Goal: Transaction & Acquisition: Share content

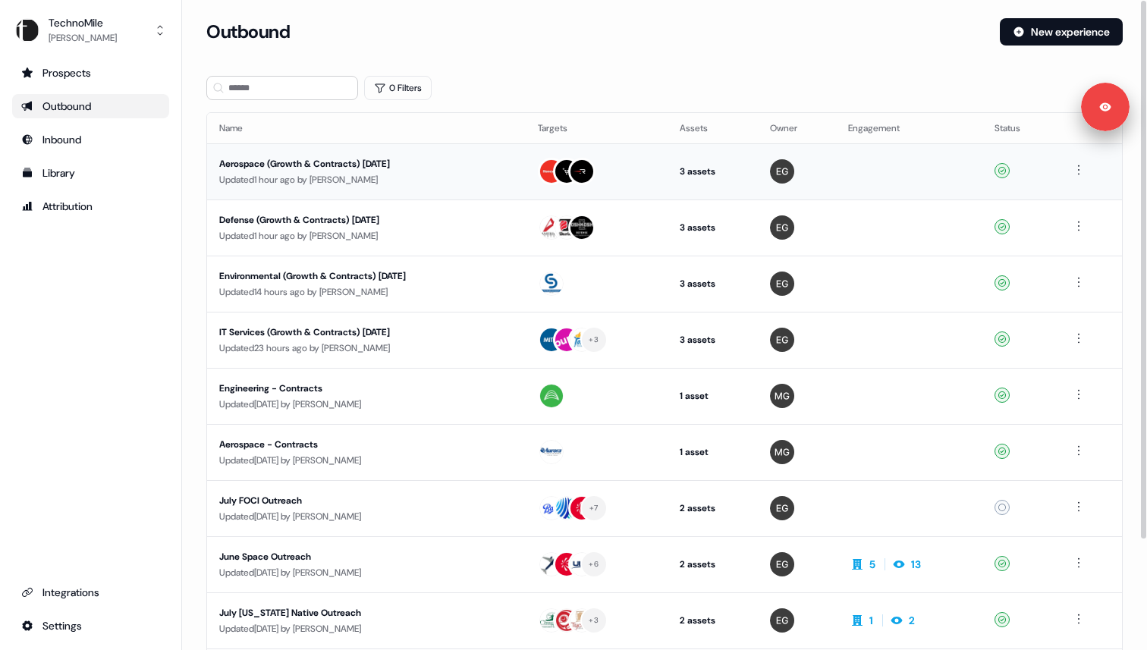
click at [284, 160] on div "Aerospace (Growth & Contracts) September 2025" at bounding box center [362, 163] width 287 height 15
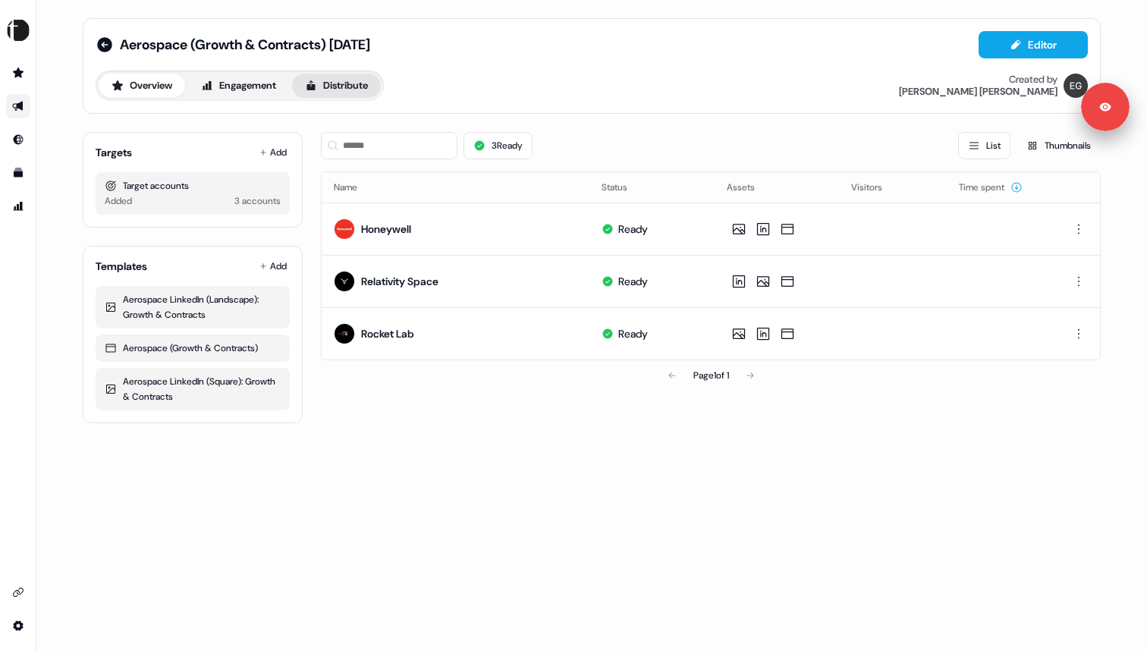
click at [336, 81] on button "Distribute" at bounding box center [336, 86] width 89 height 24
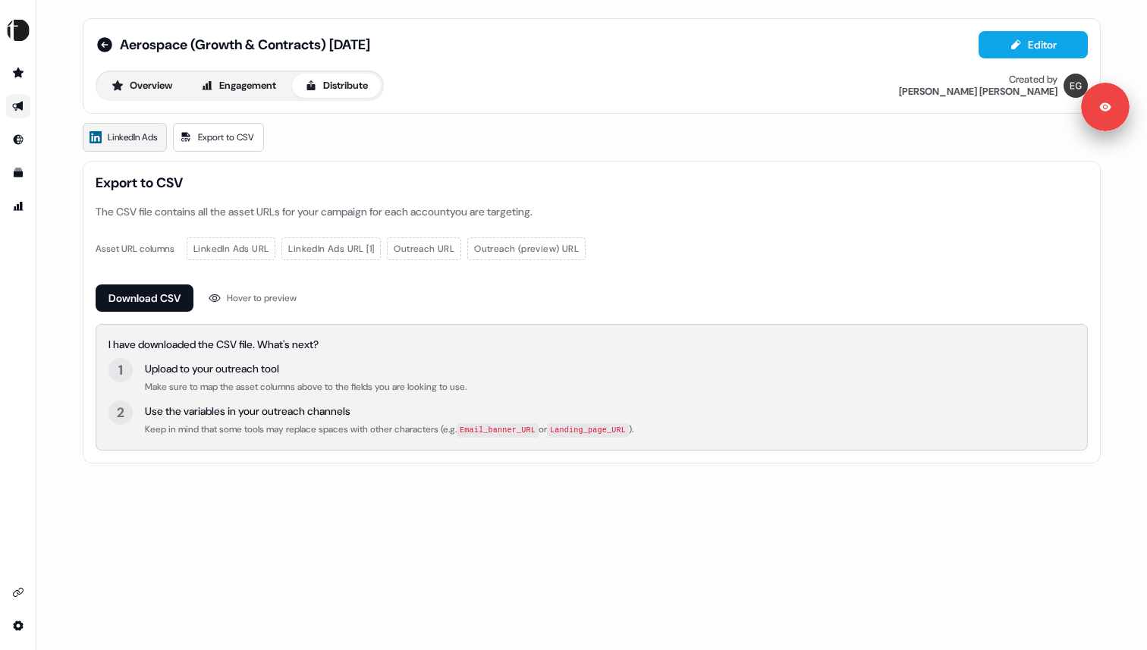
click at [109, 136] on span "LinkedIn Ads" at bounding box center [132, 137] width 49 height 15
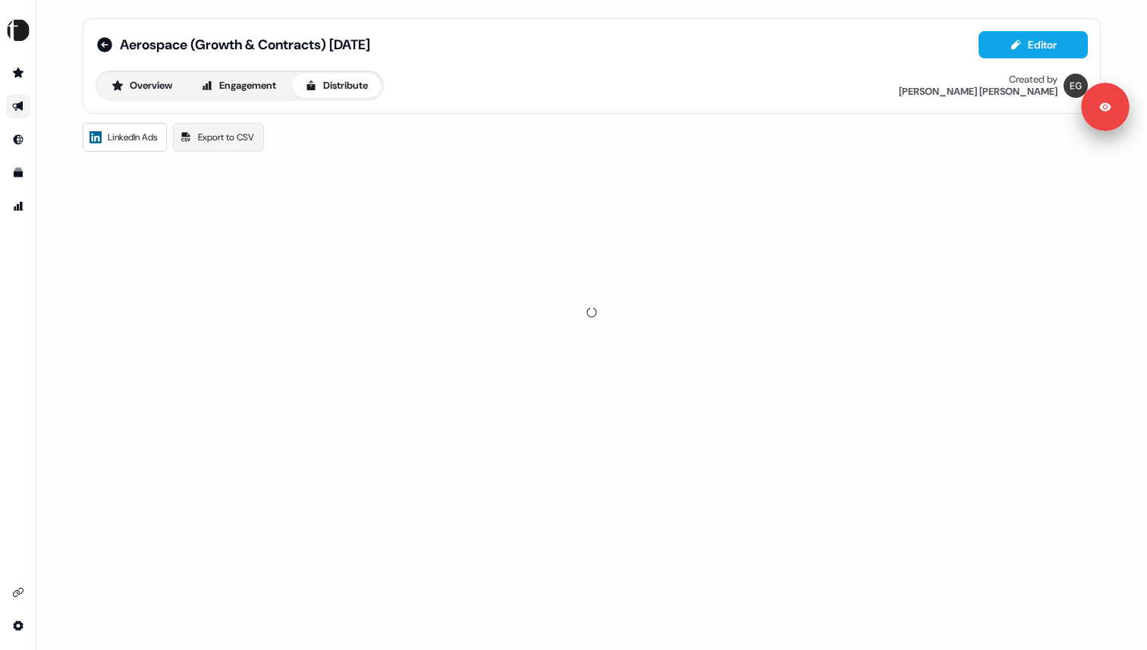
click at [143, 283] on div at bounding box center [592, 312] width 1018 height 303
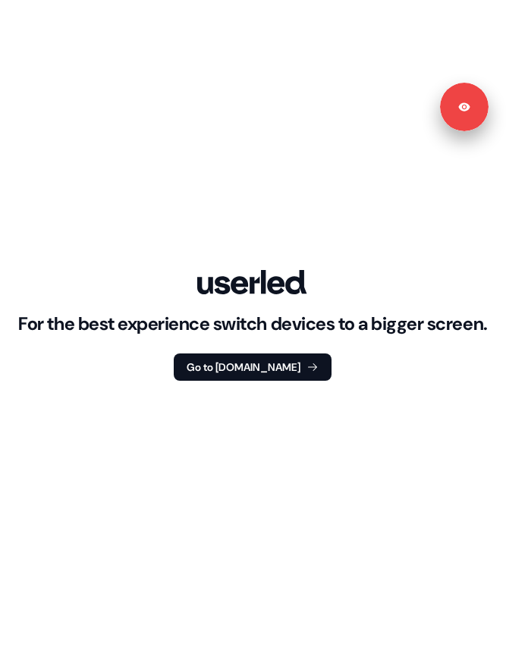
click at [504, 217] on div "For the best experience switch devices to a bigger screen. Go to Userled.io" at bounding box center [253, 325] width 506 height 650
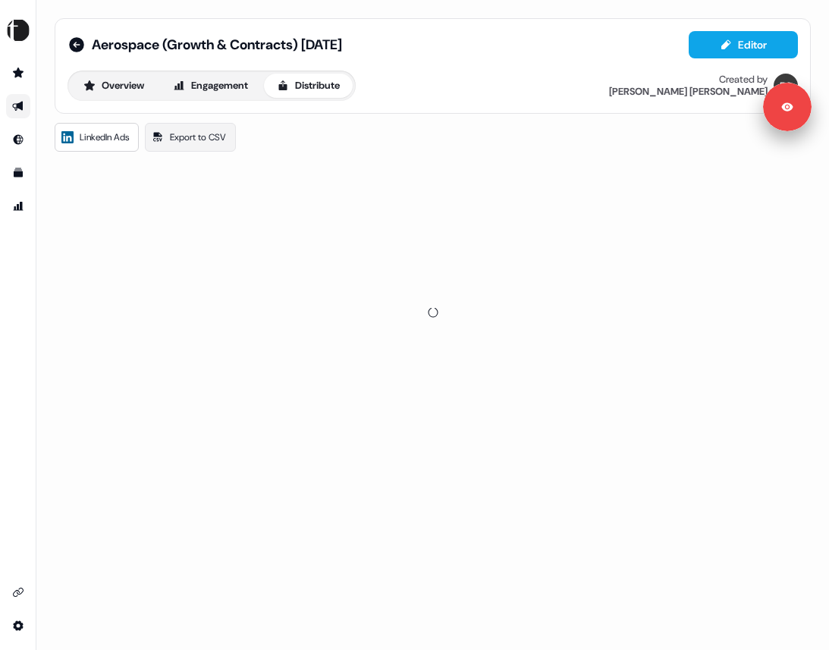
click at [432, 316] on icon at bounding box center [433, 312] width 17 height 17
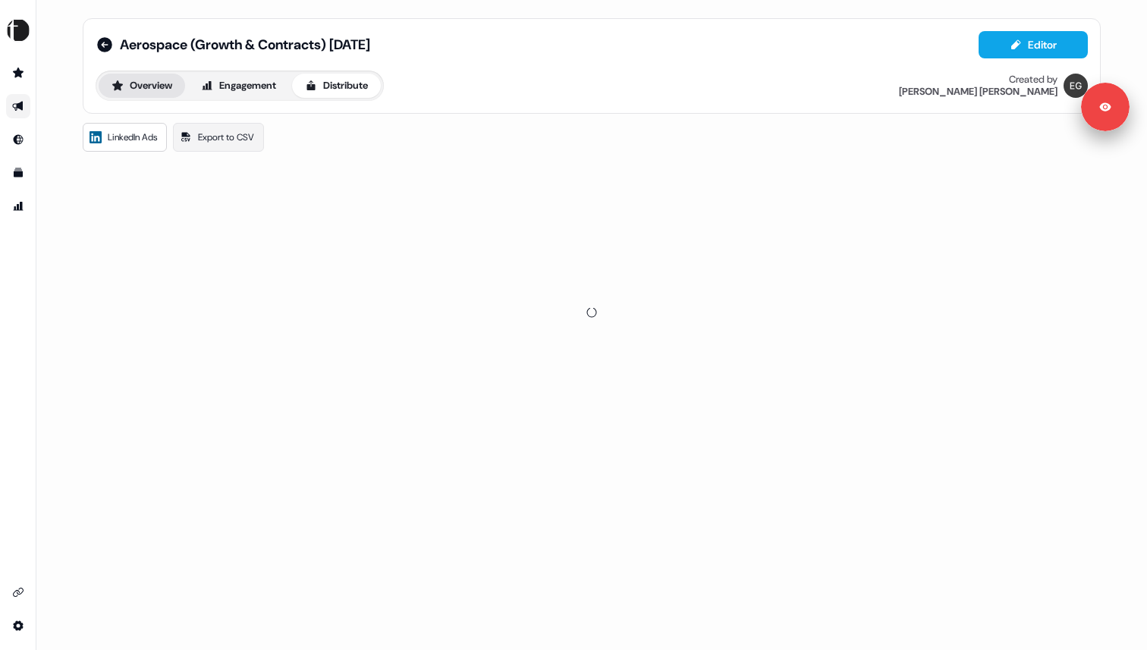
click at [164, 84] on button "Overview" at bounding box center [142, 86] width 86 height 24
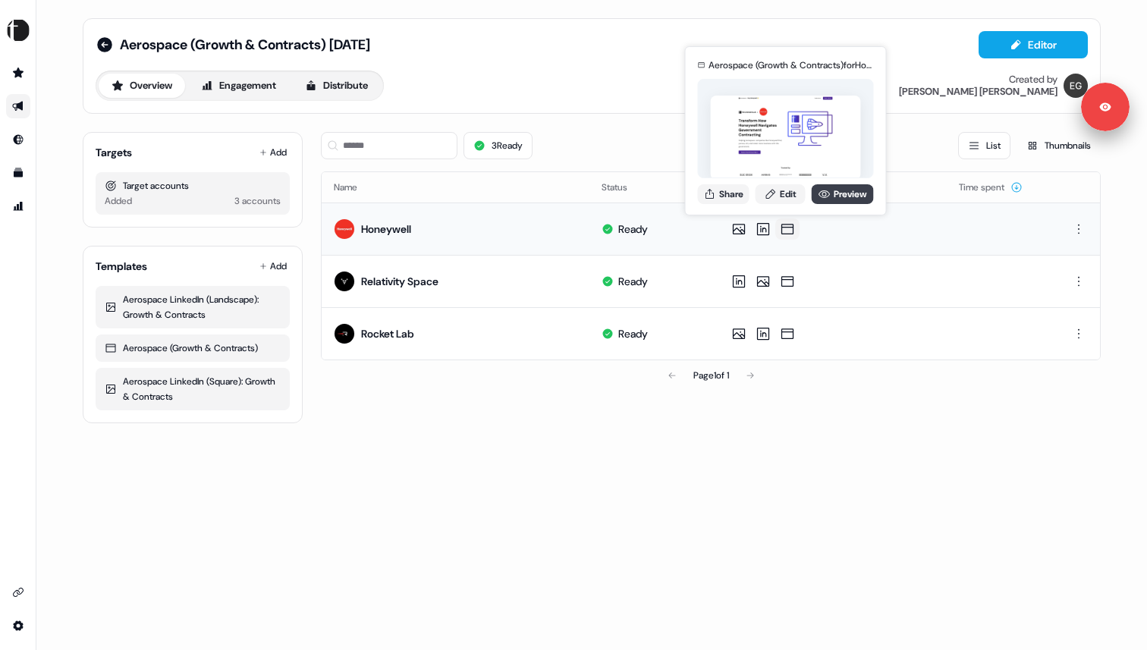
click at [833, 193] on link "Preview" at bounding box center [843, 194] width 62 height 20
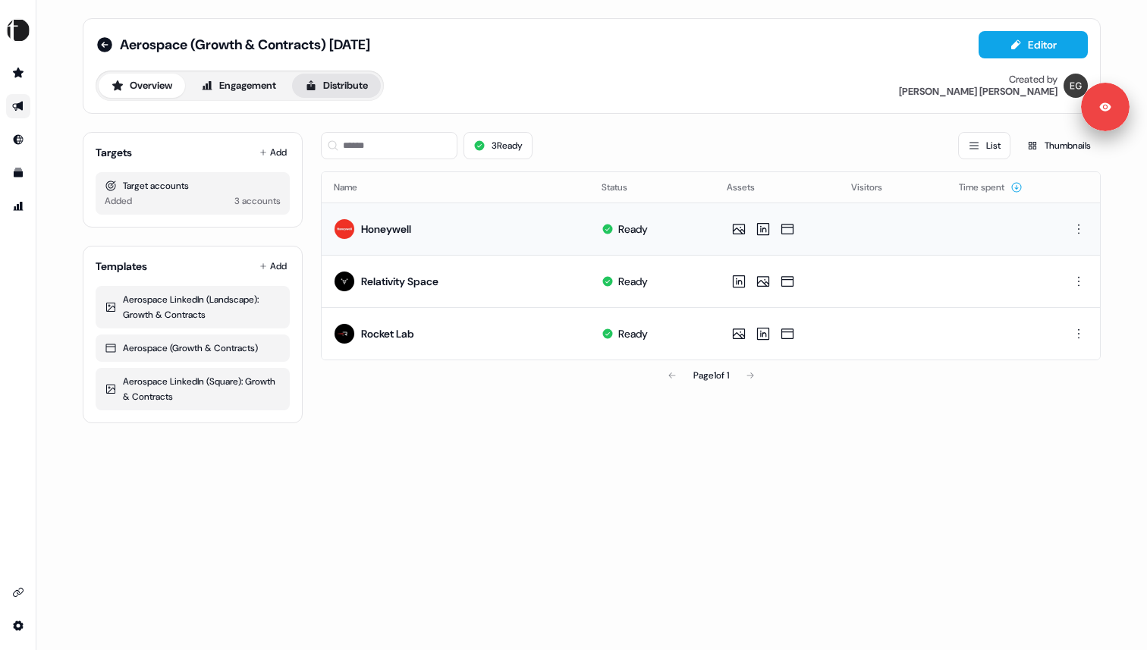
click at [374, 82] on button "Distribute" at bounding box center [336, 86] width 89 height 24
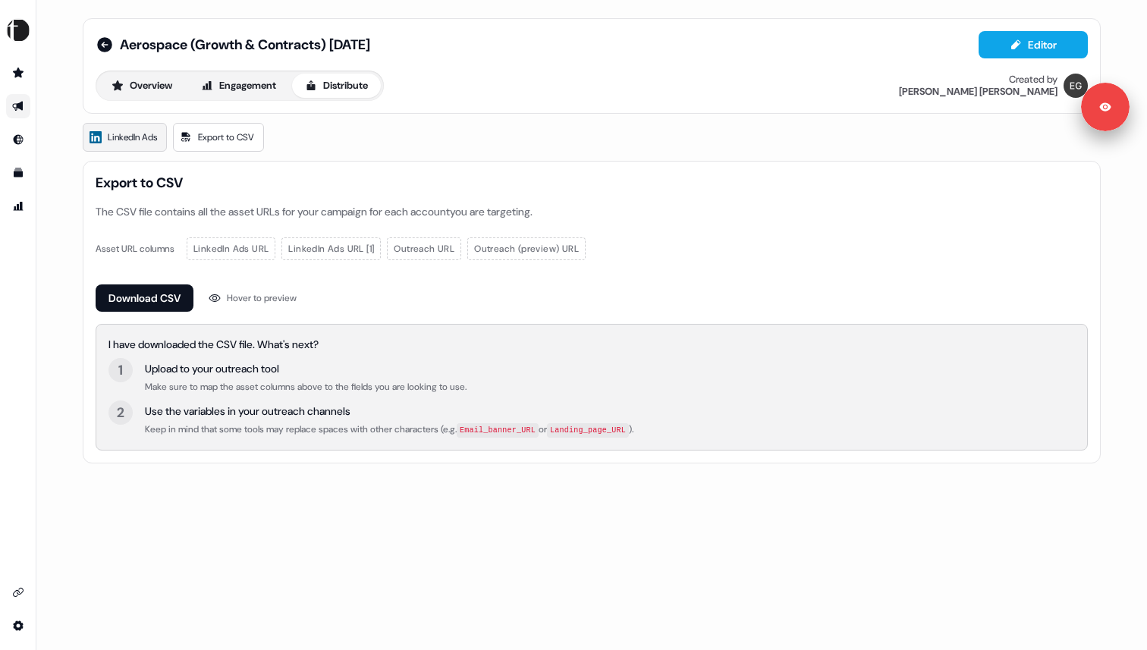
click at [143, 137] on span "LinkedIn Ads" at bounding box center [132, 137] width 49 height 15
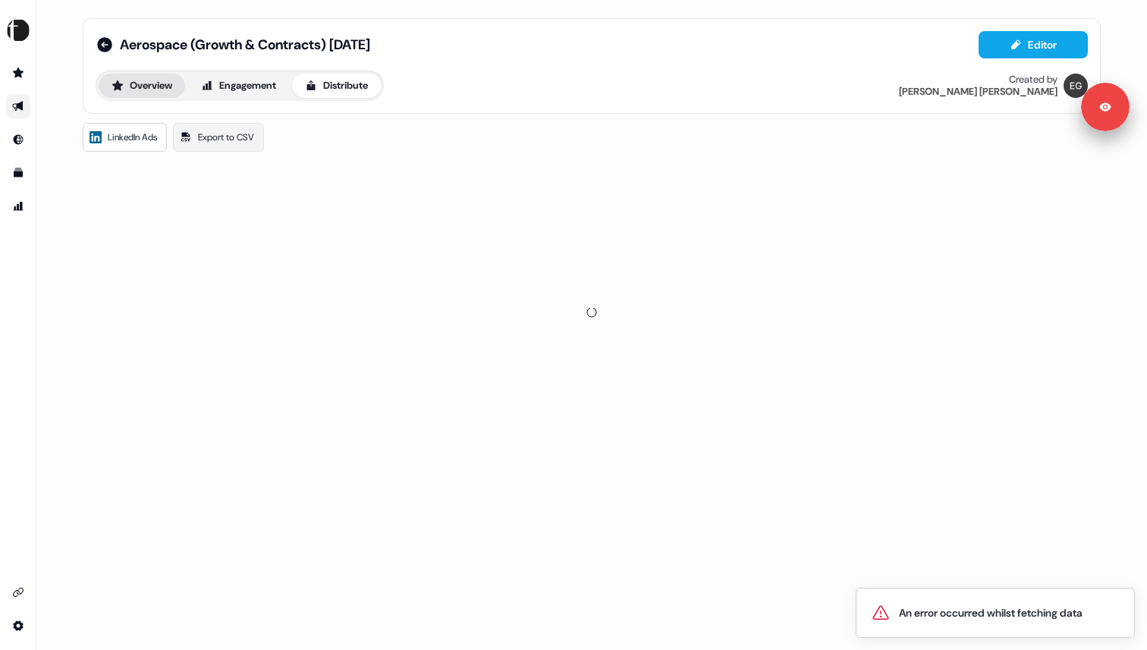
click at [142, 86] on button "Overview" at bounding box center [142, 86] width 86 height 24
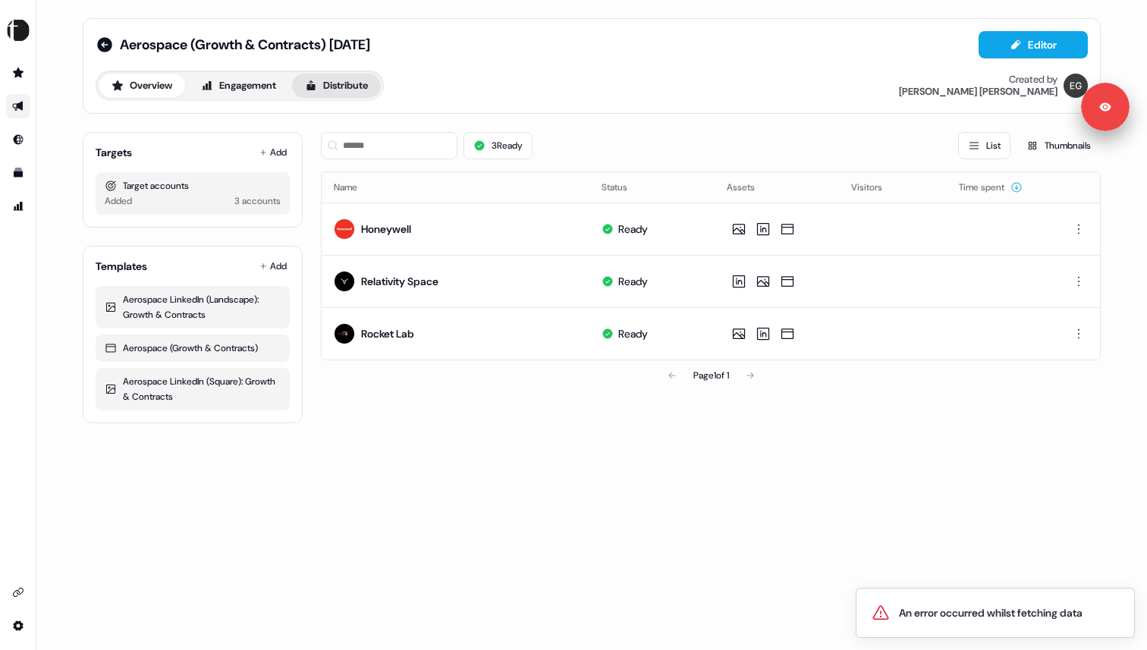
click at [345, 84] on button "Distribute" at bounding box center [336, 86] width 89 height 24
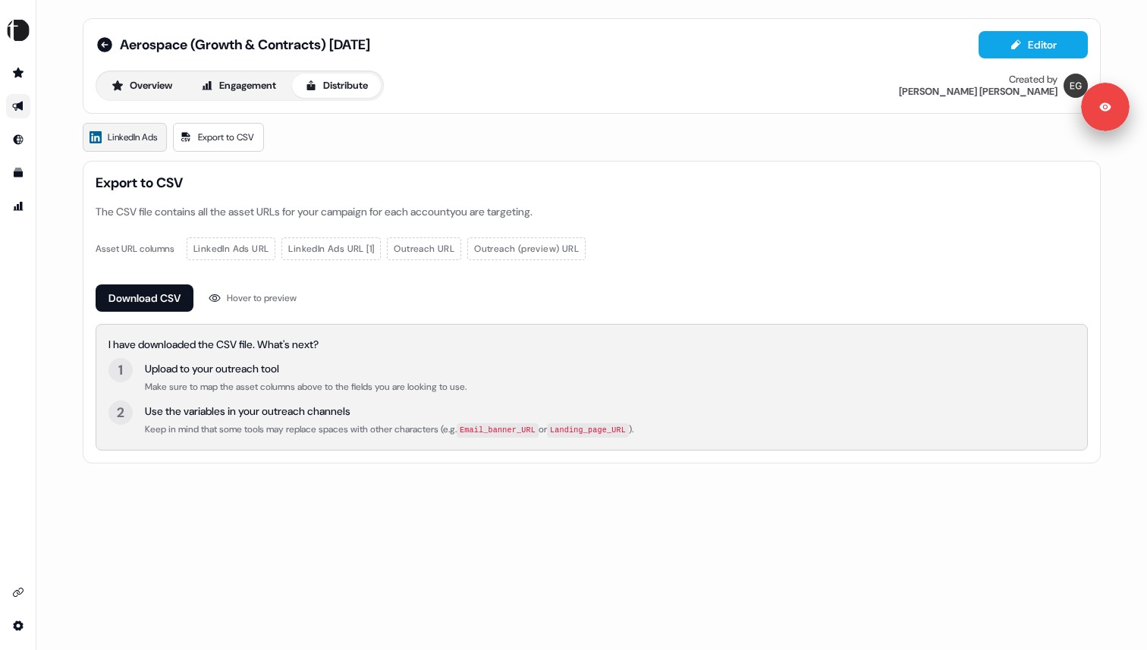
click at [113, 134] on span "LinkedIn Ads" at bounding box center [132, 137] width 49 height 15
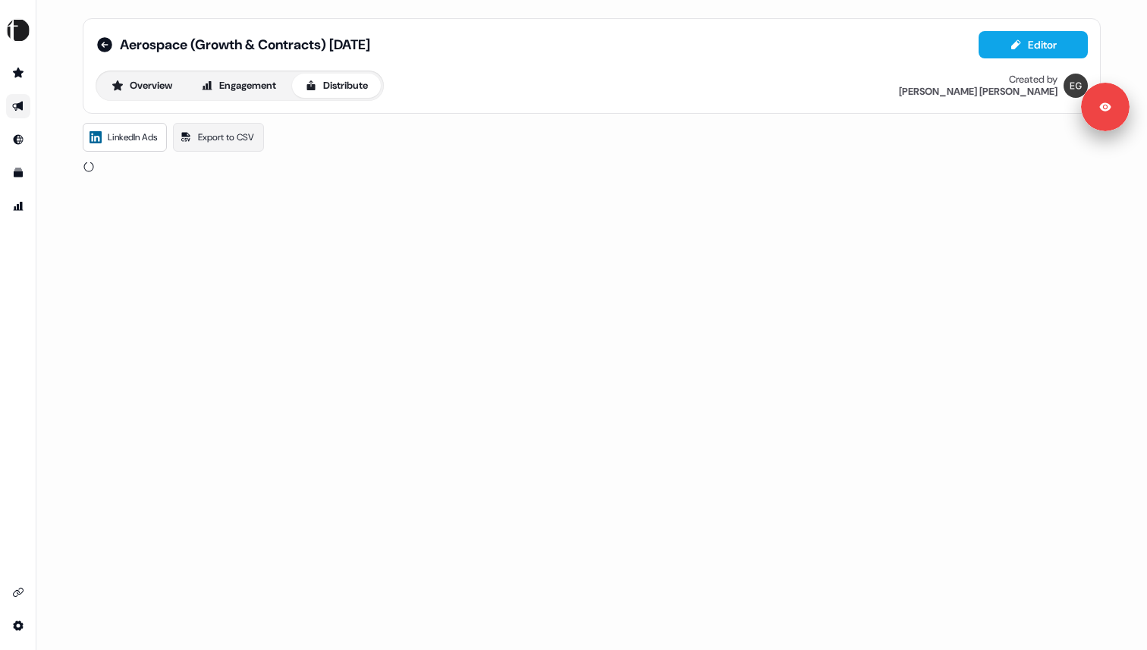
click at [121, 144] on span "LinkedIn Ads" at bounding box center [132, 137] width 49 height 15
click at [344, 82] on button "Distribute" at bounding box center [336, 86] width 89 height 24
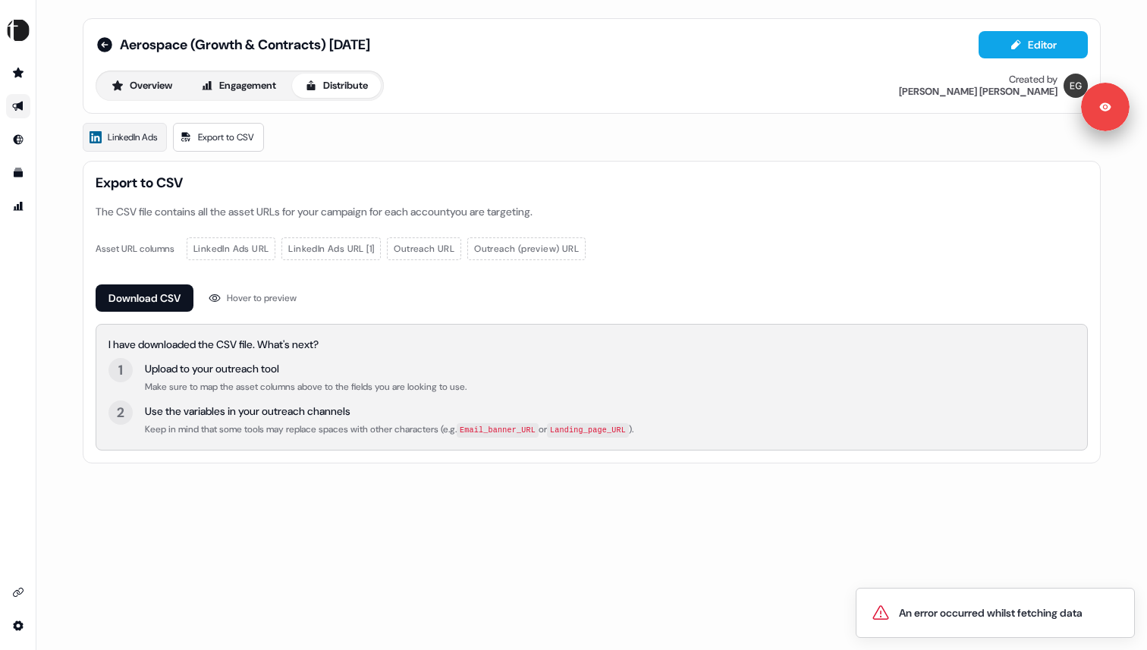
click at [623, 125] on div "LinkedIn Ads Export to CSV" at bounding box center [592, 137] width 1018 height 29
click at [139, 130] on span "LinkedIn Ads" at bounding box center [132, 137] width 49 height 15
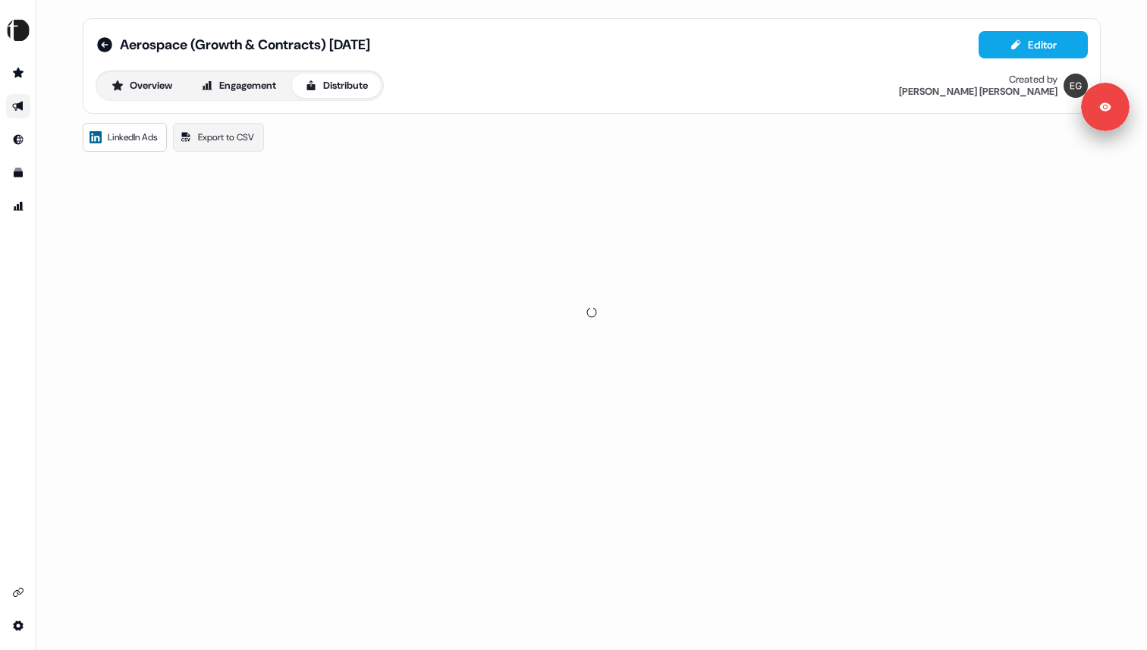
click at [307, 133] on div "LinkedIn Ads Export to CSV" at bounding box center [592, 137] width 1018 height 29
click at [144, 85] on button "Overview" at bounding box center [142, 86] width 86 height 24
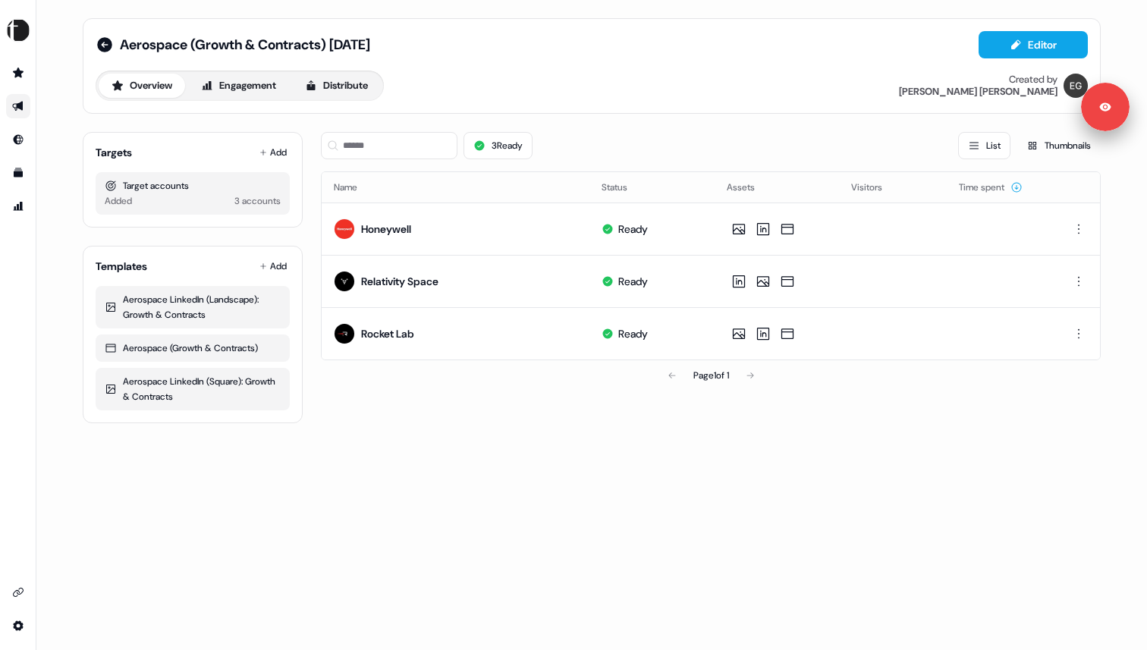
click at [466, 100] on div "Overview Engagement Distribute Created by Erica Gannon" at bounding box center [592, 86] width 992 height 30
click at [353, 90] on button "Distribute" at bounding box center [336, 86] width 89 height 24
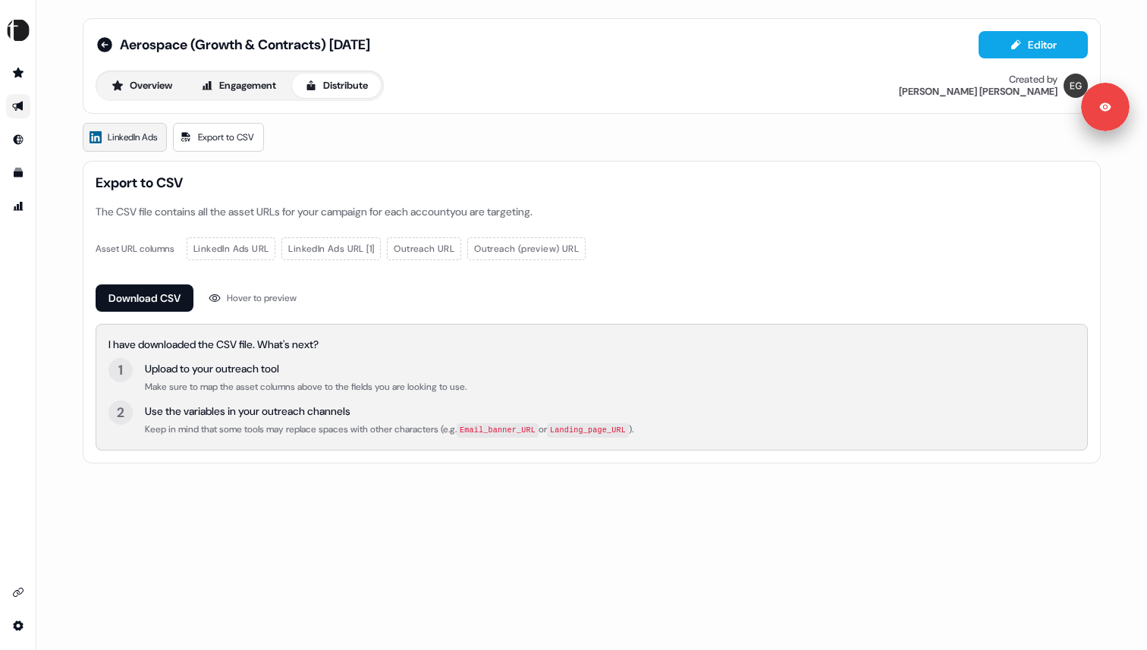
click at [133, 144] on span "LinkedIn Ads" at bounding box center [132, 137] width 49 height 15
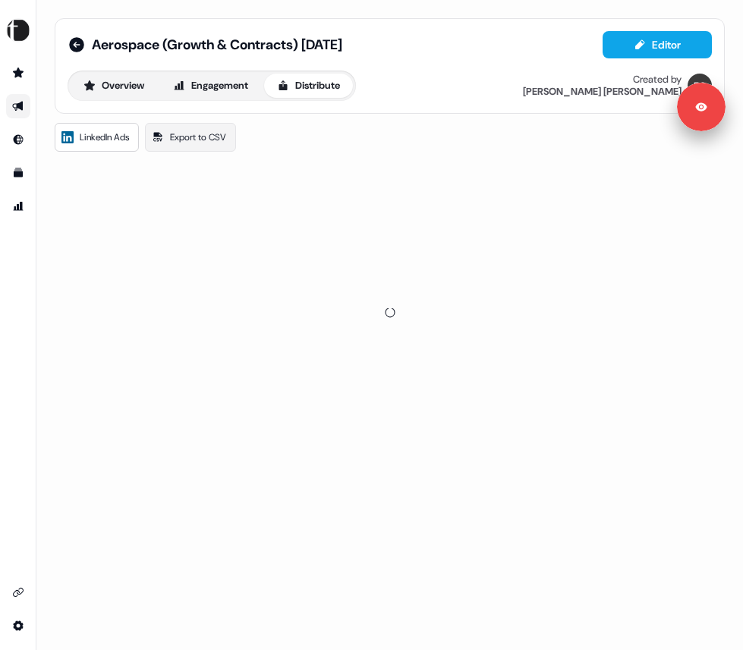
click at [379, 213] on div at bounding box center [390, 312] width 670 height 303
click at [410, 142] on div "LinkedIn Ads Export to CSV" at bounding box center [390, 137] width 670 height 29
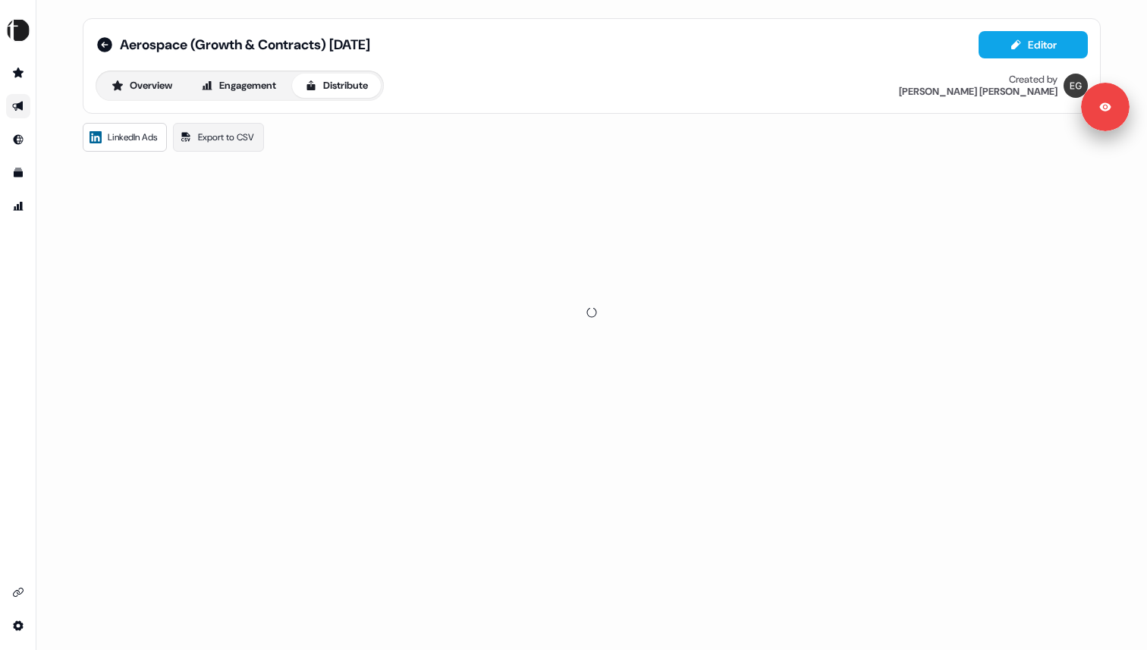
click at [601, 162] on div at bounding box center [592, 312] width 1018 height 303
click at [678, 286] on div at bounding box center [592, 312] width 1018 height 303
click at [134, 90] on button "Overview" at bounding box center [142, 86] width 86 height 24
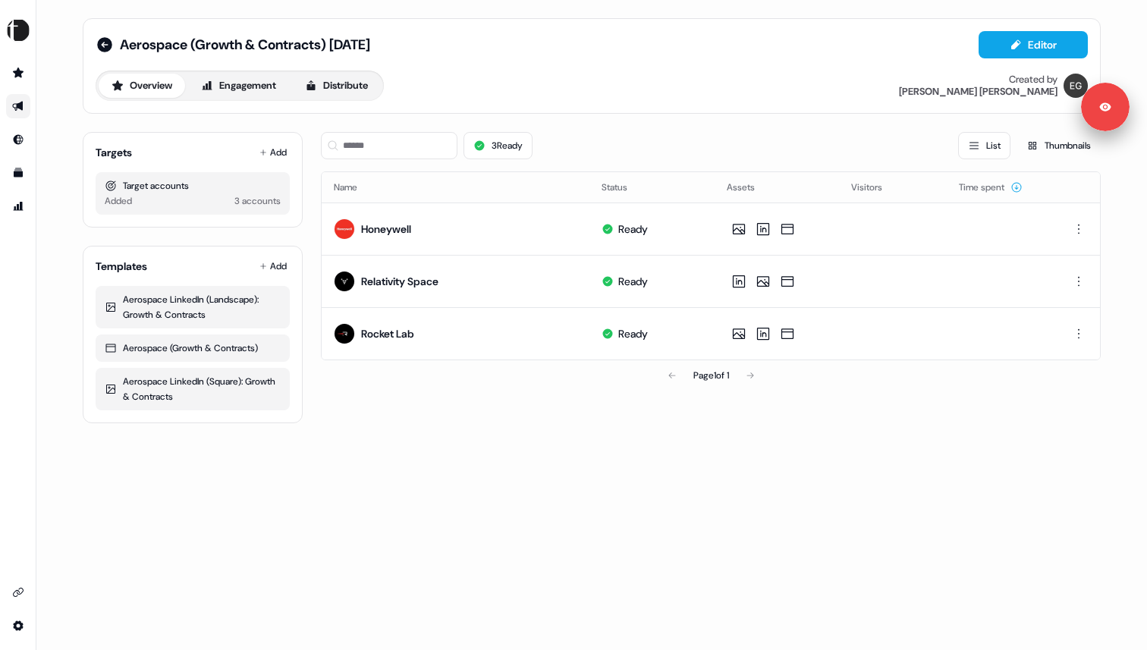
click at [624, 78] on div "Overview Engagement Distribute Created by [PERSON_NAME]" at bounding box center [592, 86] width 992 height 30
